Goal: Navigation & Orientation: Find specific page/section

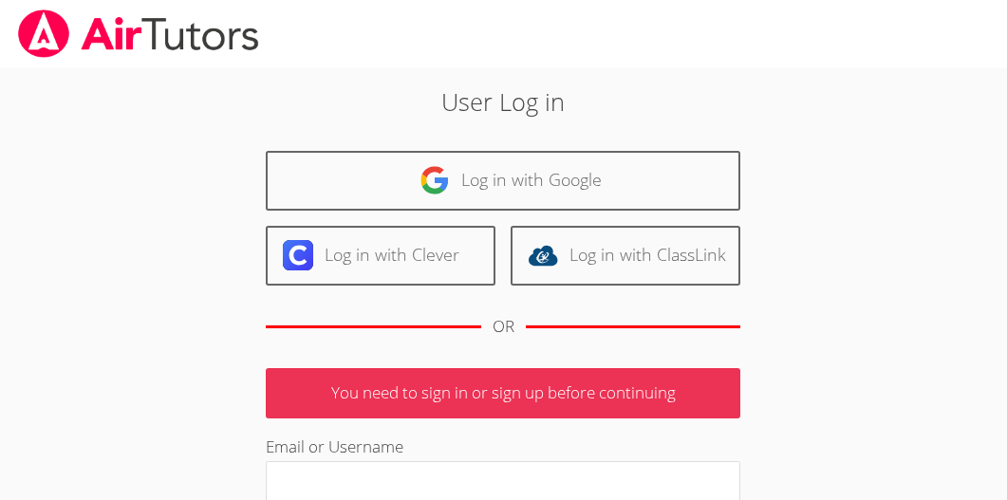
scroll to position [2, 0]
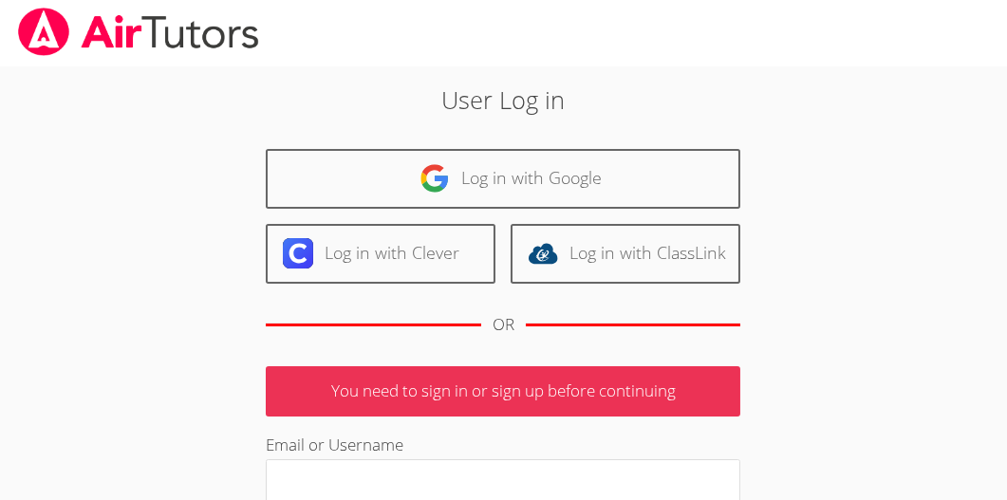
type input "jerilynwelsh@yahoo.com"
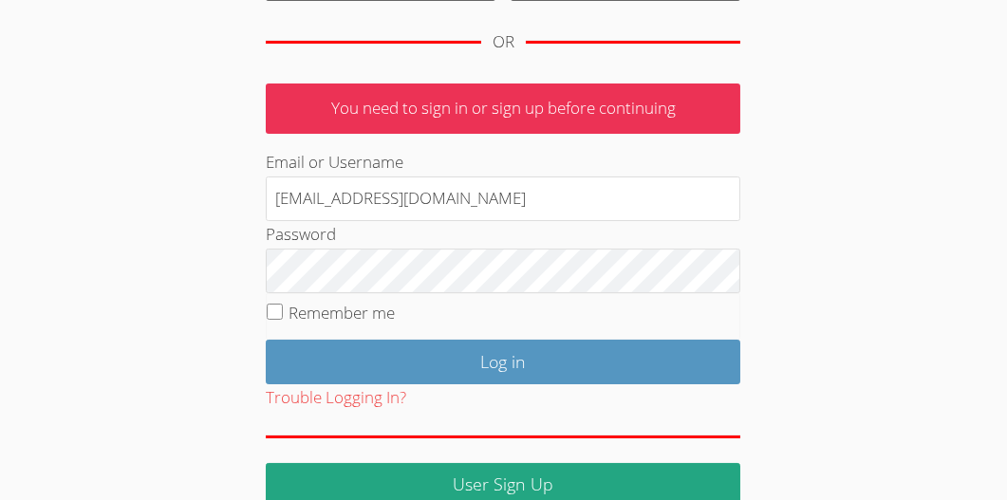
scroll to position [289, 0]
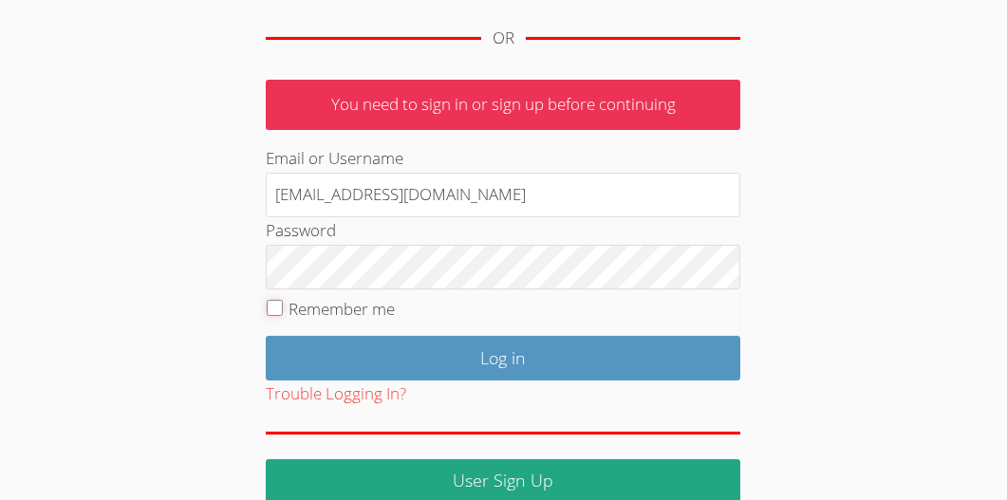
click at [279, 306] on input "Remember me" at bounding box center [275, 308] width 16 height 16
checkbox input "true"
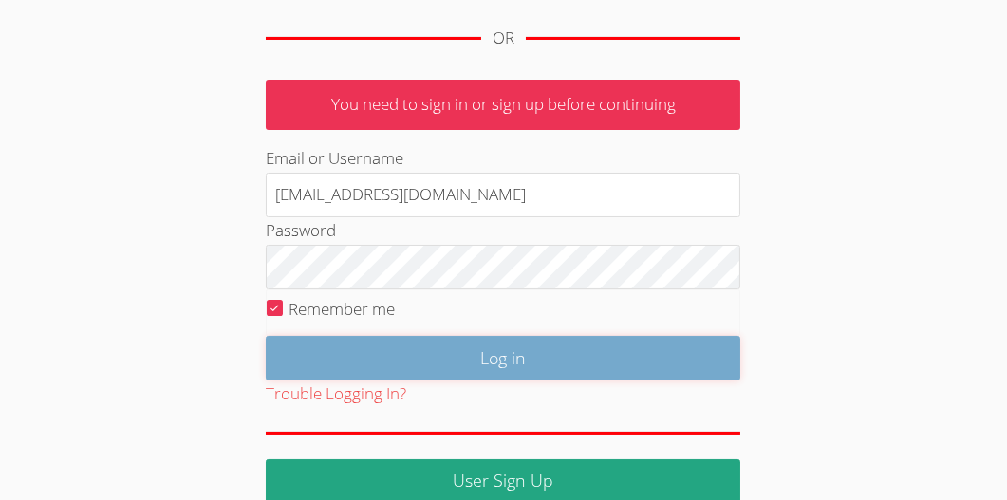
click at [484, 350] on input "Log in" at bounding box center [503, 358] width 475 height 45
